Goal: Task Accomplishment & Management: Use online tool/utility

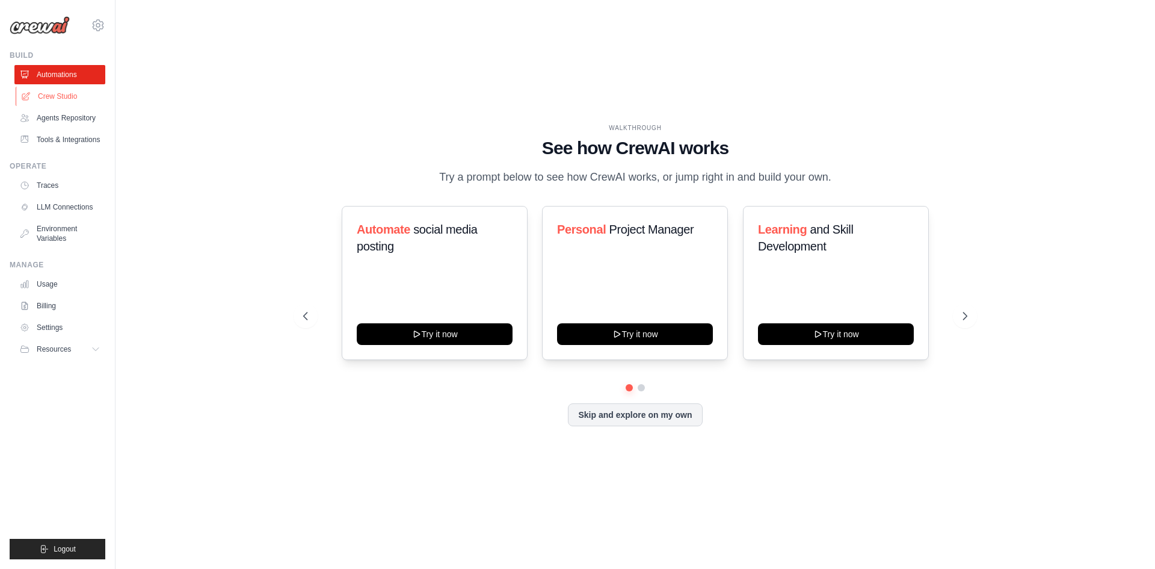
click at [63, 96] on link "Crew Studio" at bounding box center [61, 96] width 91 height 19
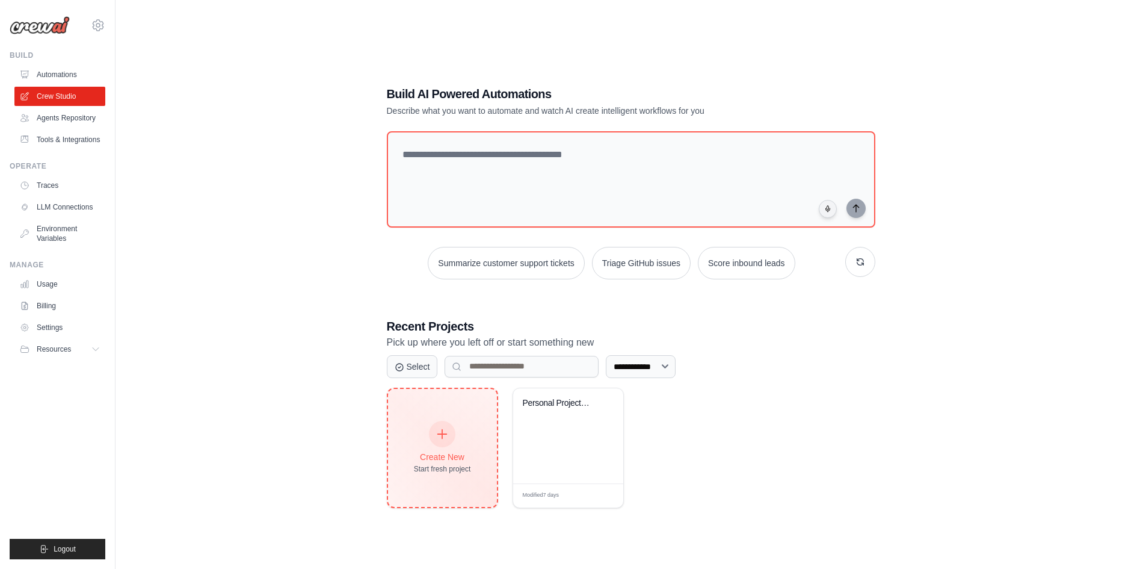
click at [440, 445] on div at bounding box center [442, 434] width 26 height 26
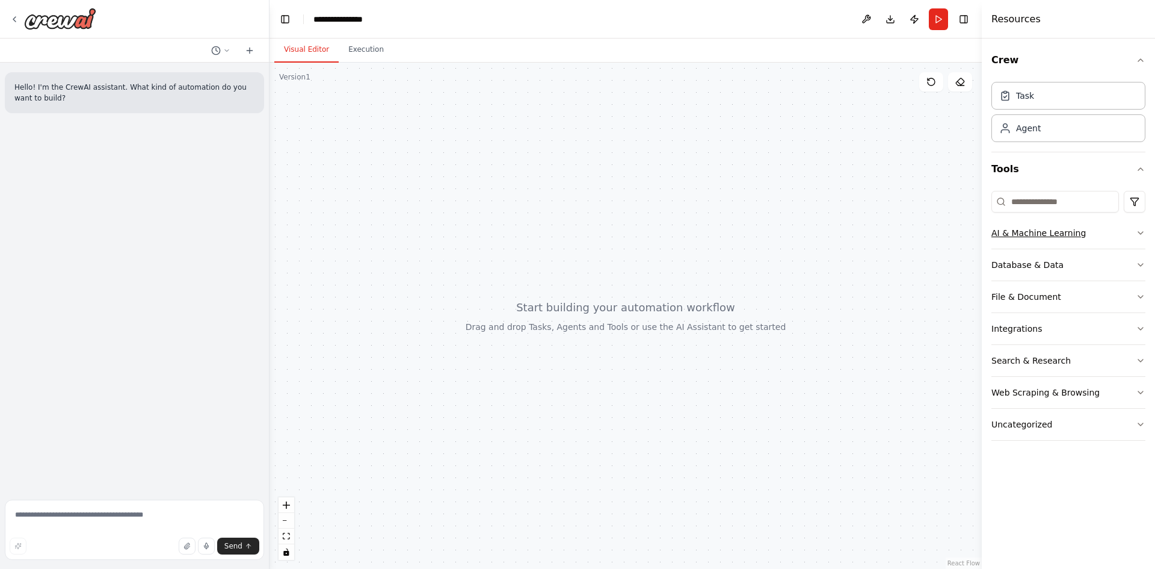
click at [1084, 235] on button "AI & Machine Learning" at bounding box center [1069, 232] width 154 height 31
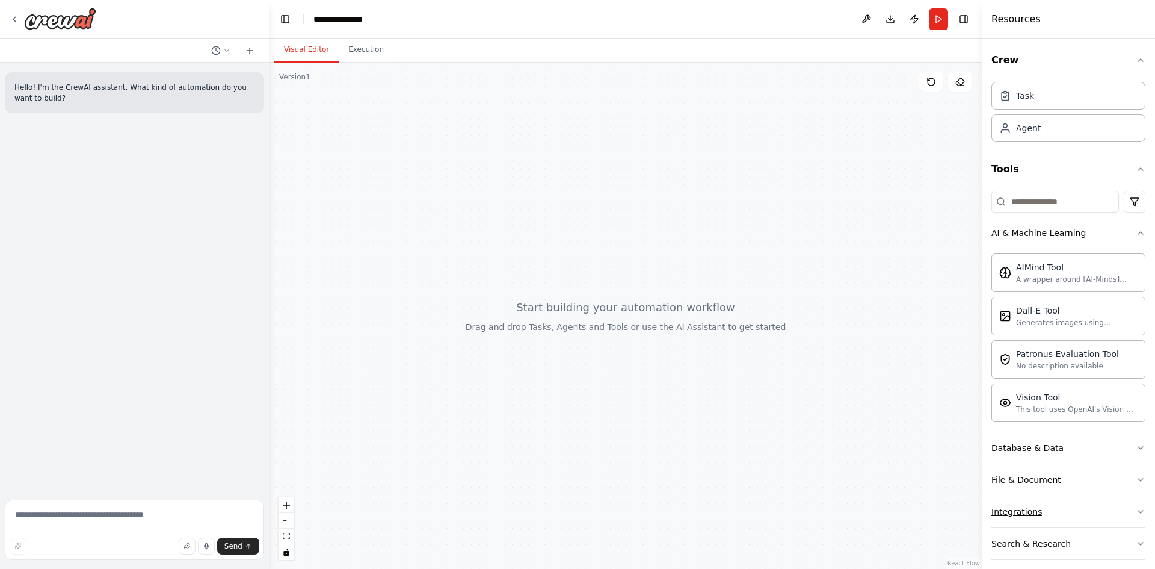
click at [1078, 520] on button "Integrations" at bounding box center [1069, 511] width 154 height 31
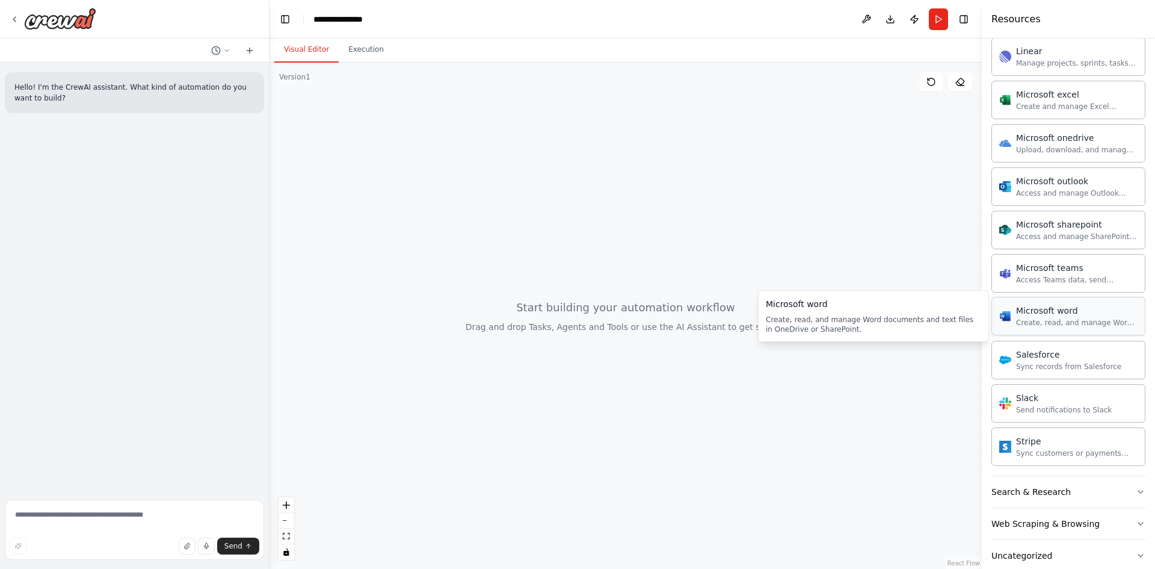
scroll to position [820, 0]
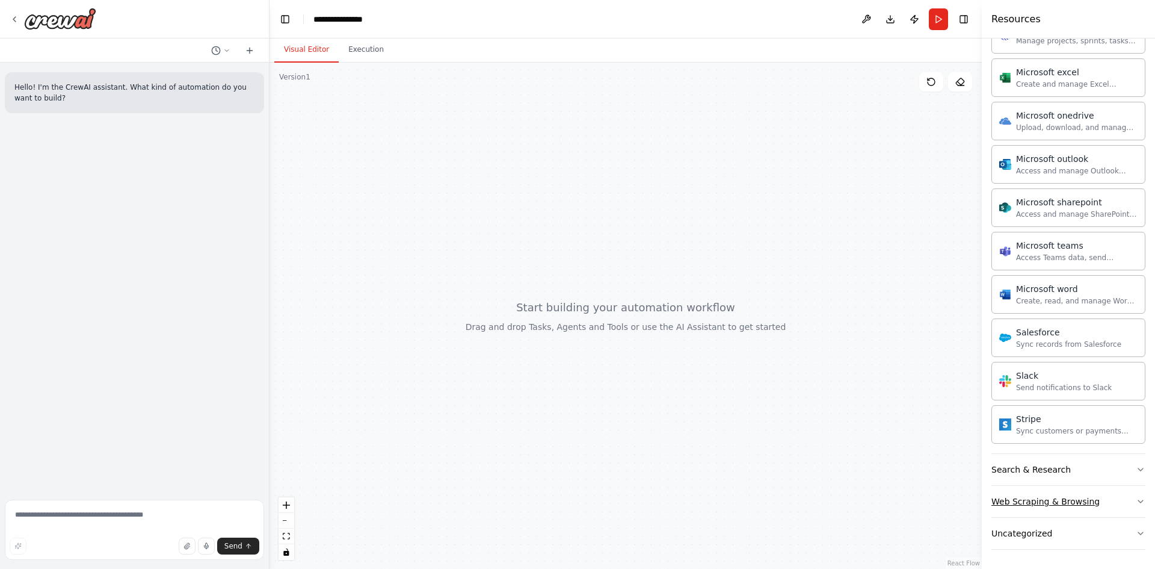
click at [1125, 507] on button "Web Scraping & Browsing" at bounding box center [1069, 501] width 154 height 31
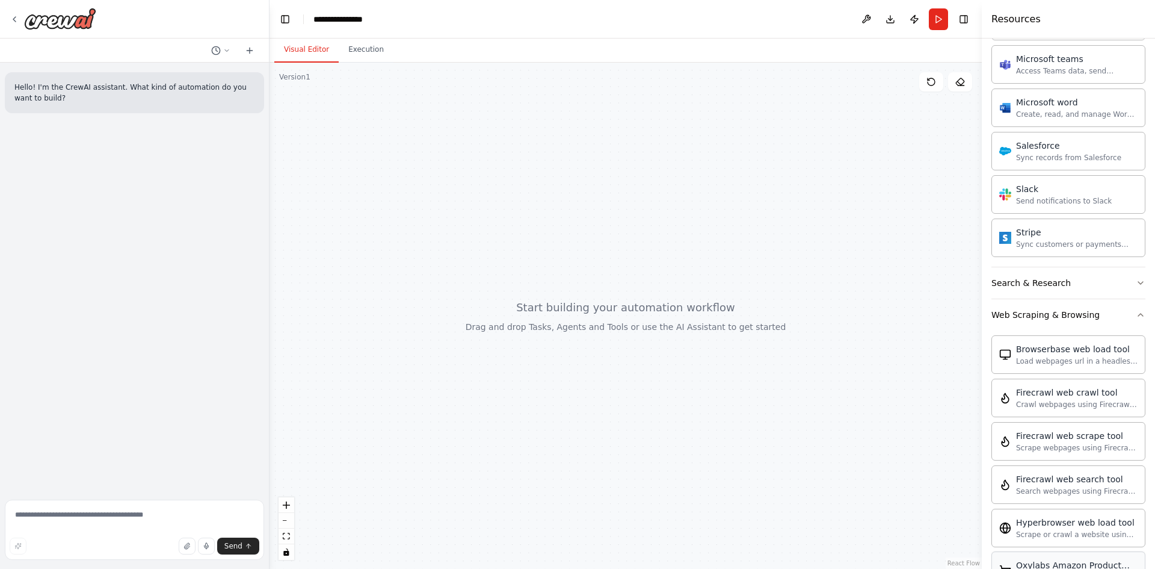
scroll to position [1006, 0]
click at [1136, 318] on icon "button" at bounding box center [1141, 315] width 10 height 10
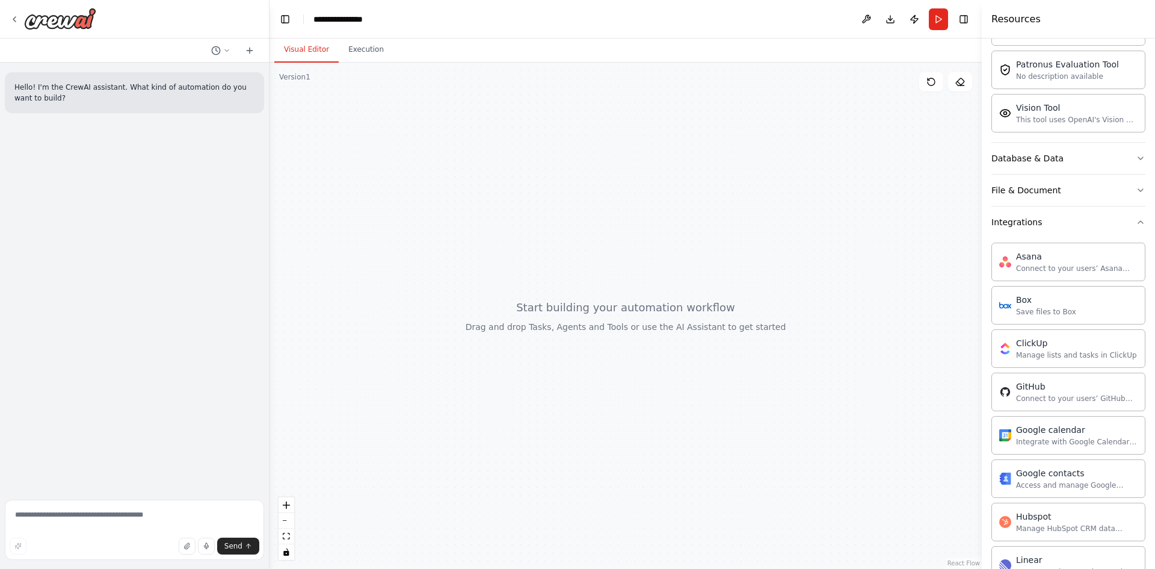
scroll to position [289, 0]
click at [1136, 224] on icon "button" at bounding box center [1141, 223] width 10 height 10
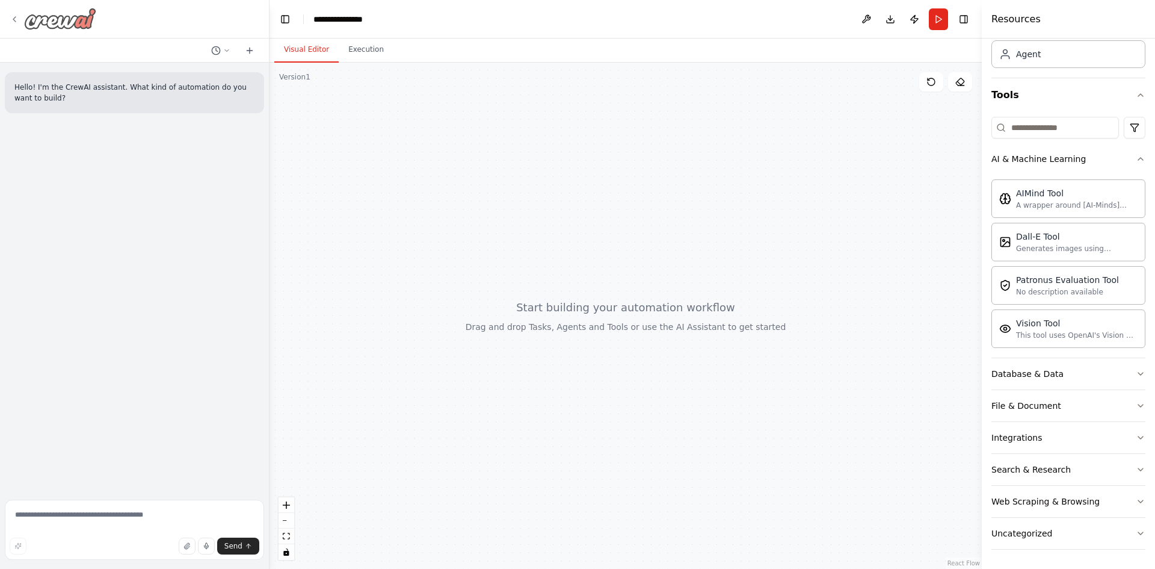
click at [14, 26] on div at bounding box center [53, 19] width 87 height 22
